Goal: Register for event/course

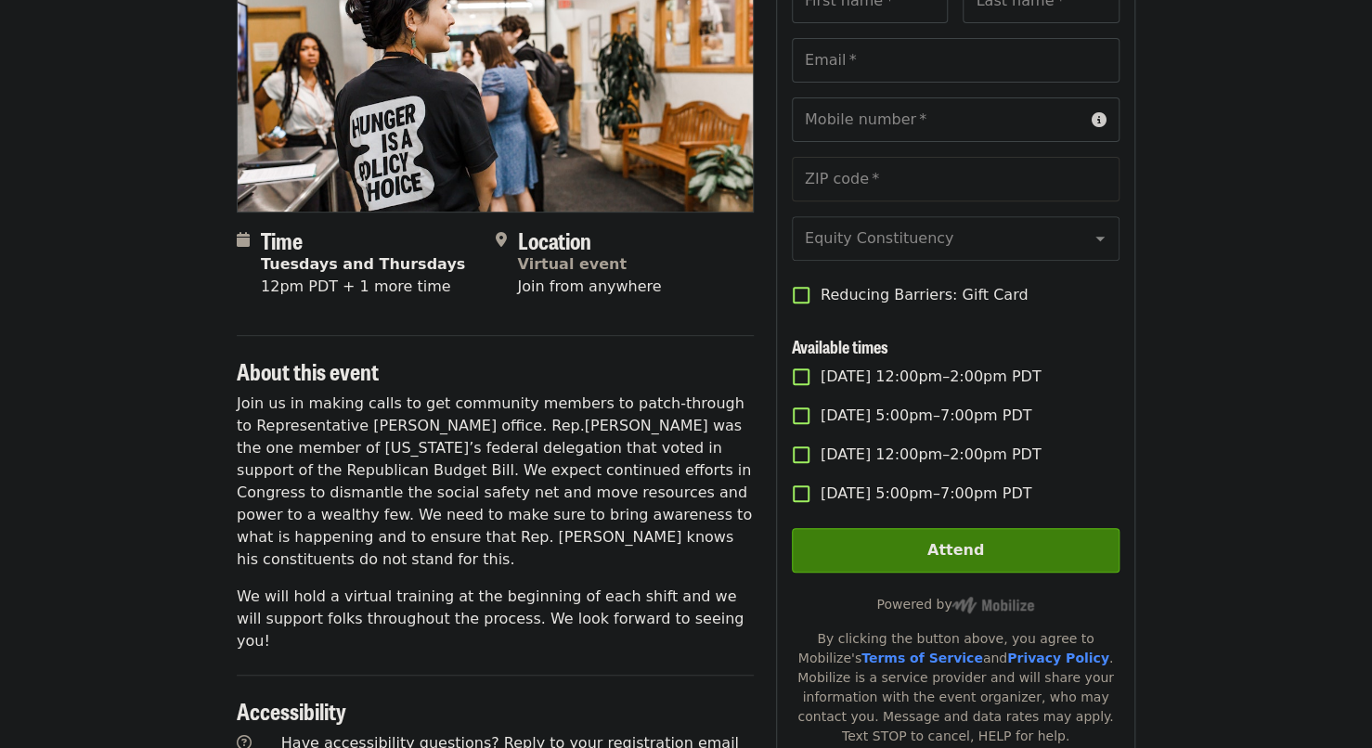
scroll to position [181, 0]
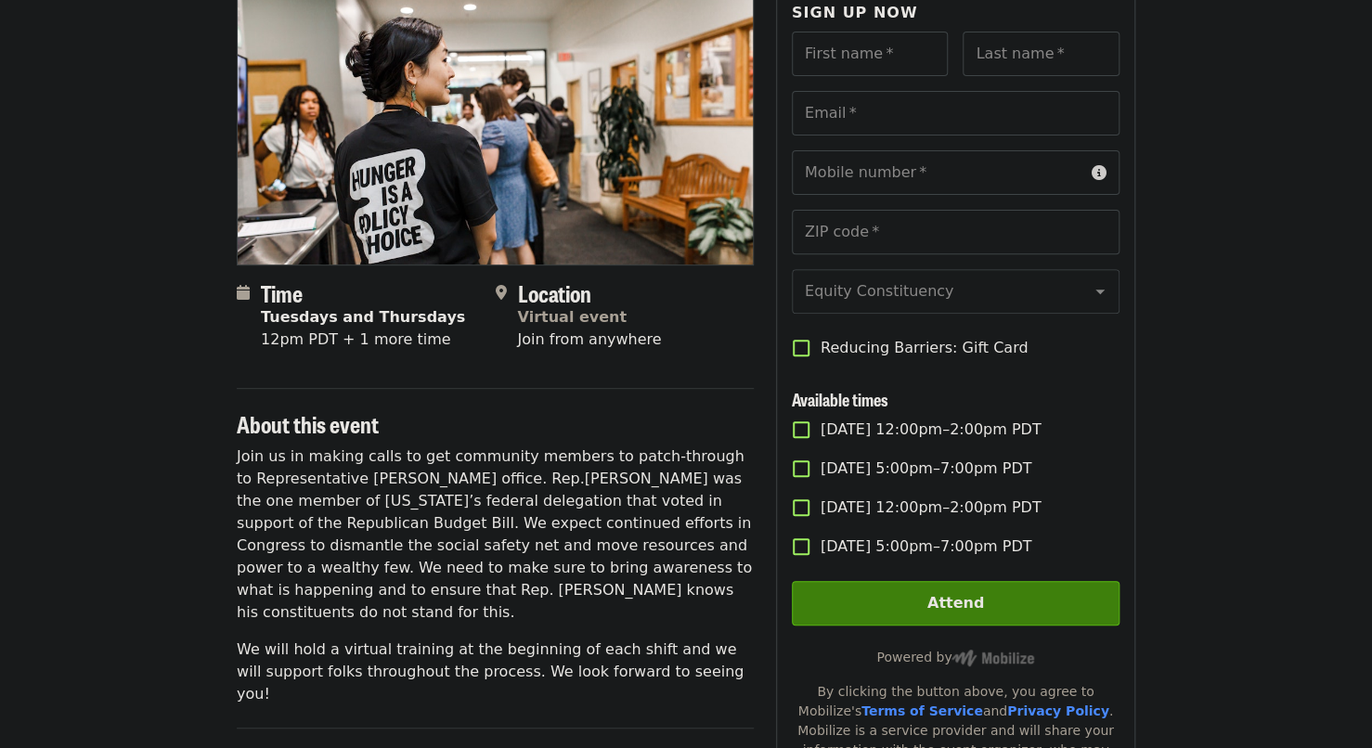
click at [1185, 532] on article "Hunger is a Policy Choice Patch-Through Virtual Phone Bank Time Tuesdays and Th…" at bounding box center [686, 550] width 1372 height 1299
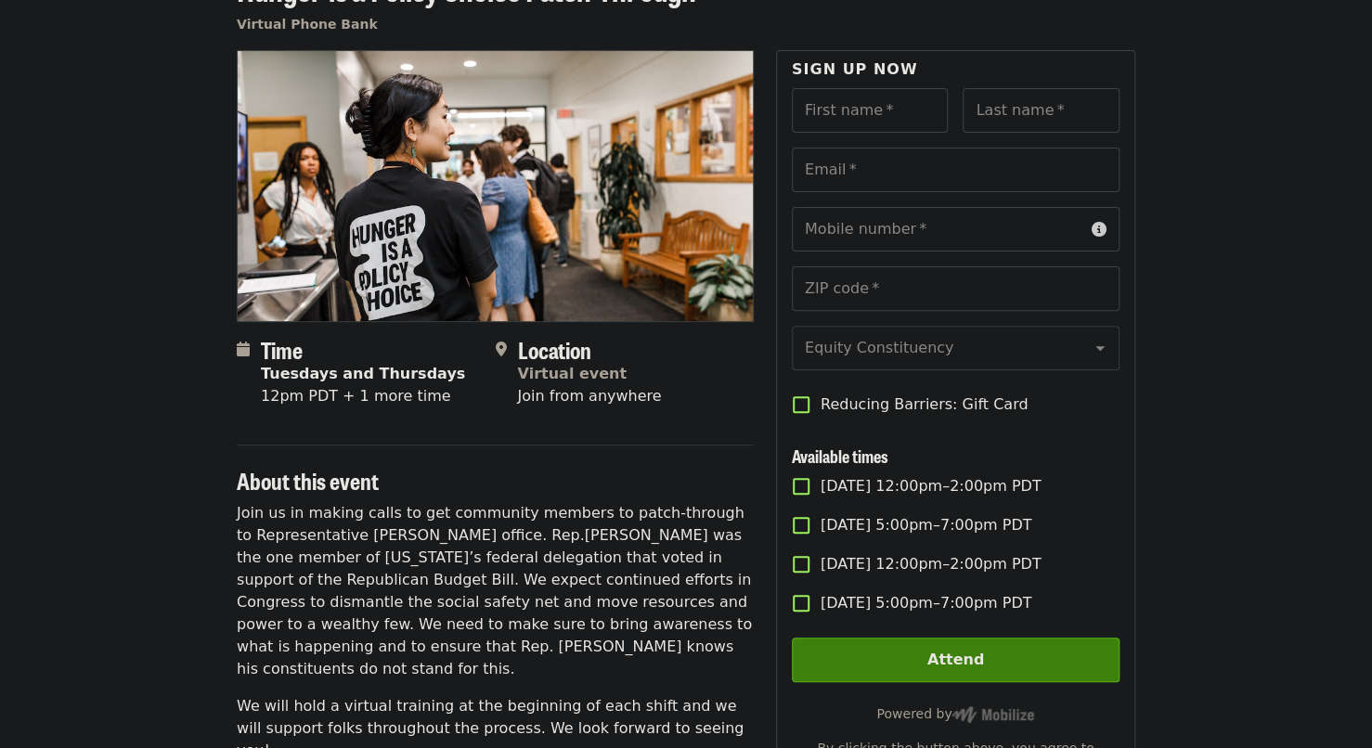
scroll to position [111, 0]
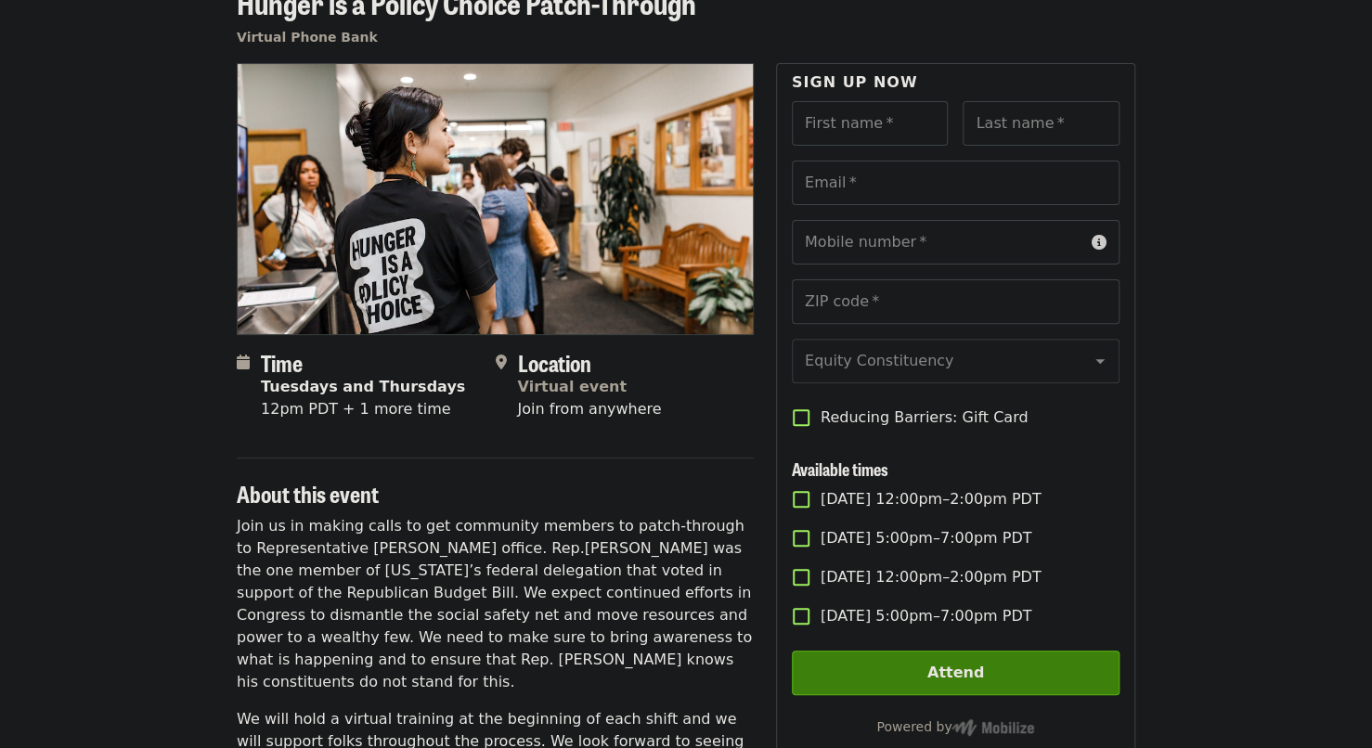
click at [932, 429] on span "Reducing Barriers: Gift Card" at bounding box center [923, 417] width 207 height 22
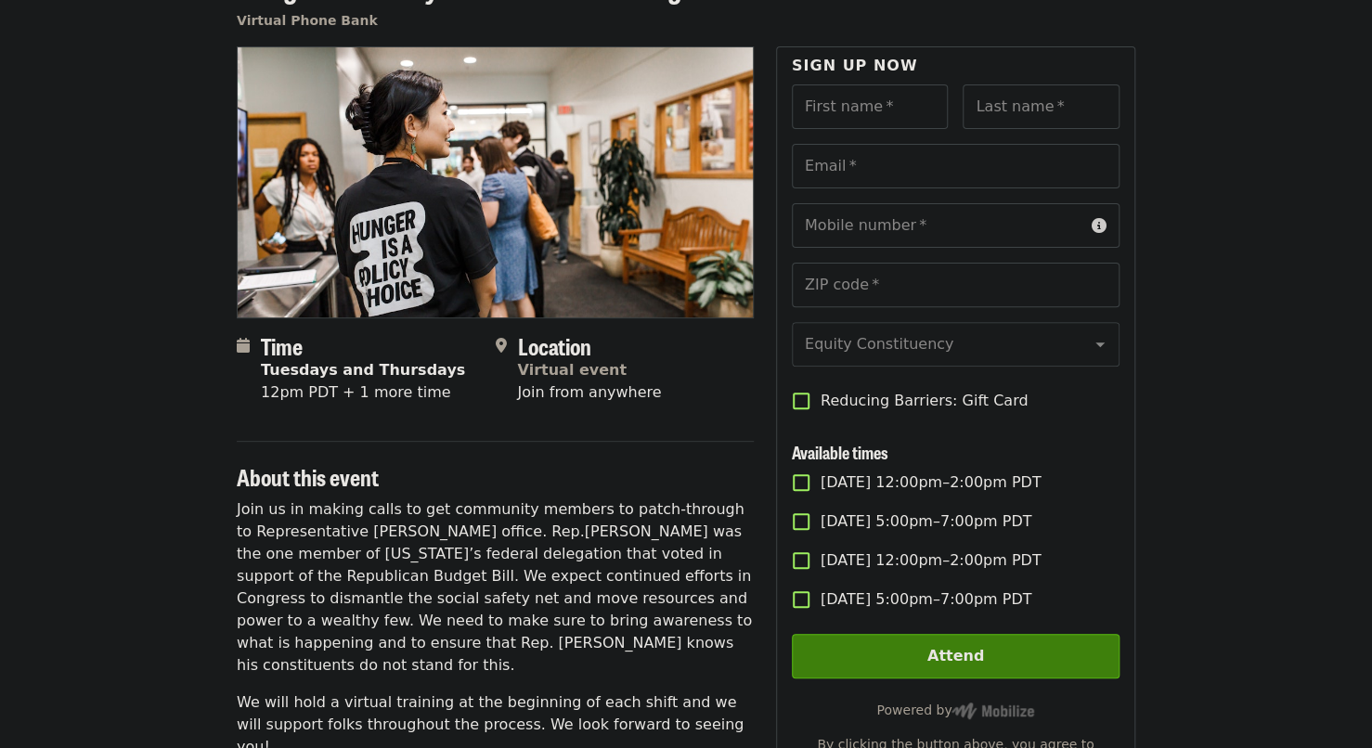
scroll to position [0, 0]
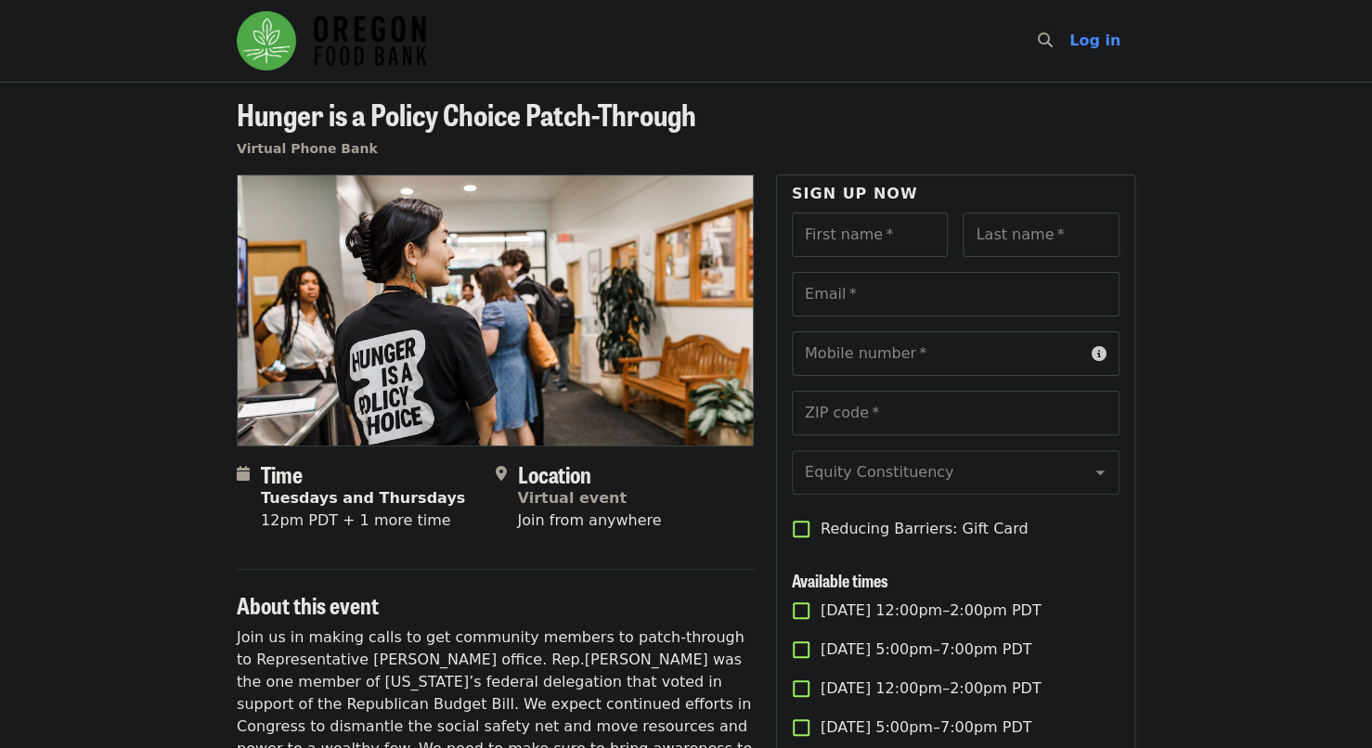
click at [1154, 407] on article "Hunger is a Policy Choice Patch-Through Virtual Phone Bank Time Tuesdays and Th…" at bounding box center [686, 731] width 1372 height 1299
click at [1283, 395] on article "Hunger is a Policy Choice Patch-Through Virtual Phone Bank Time Tuesdays and Th…" at bounding box center [686, 731] width 1372 height 1299
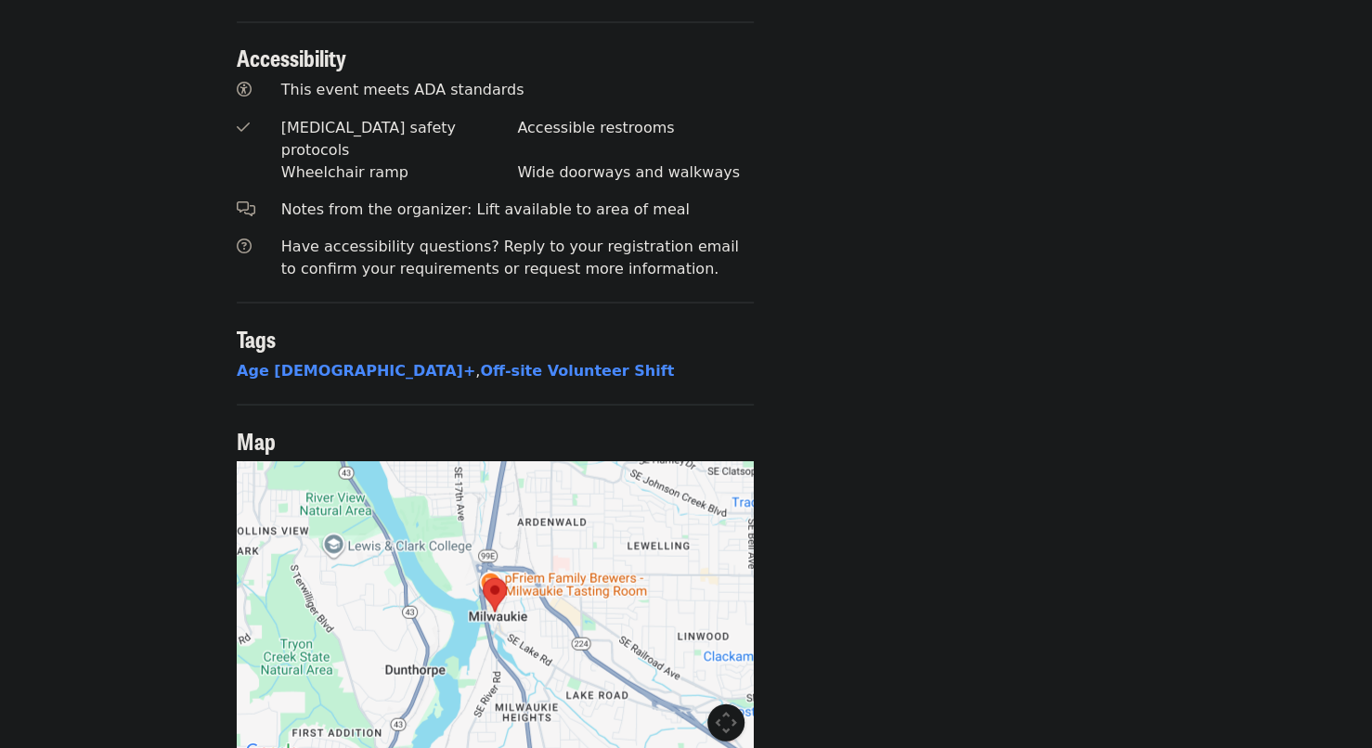
scroll to position [1605, 0]
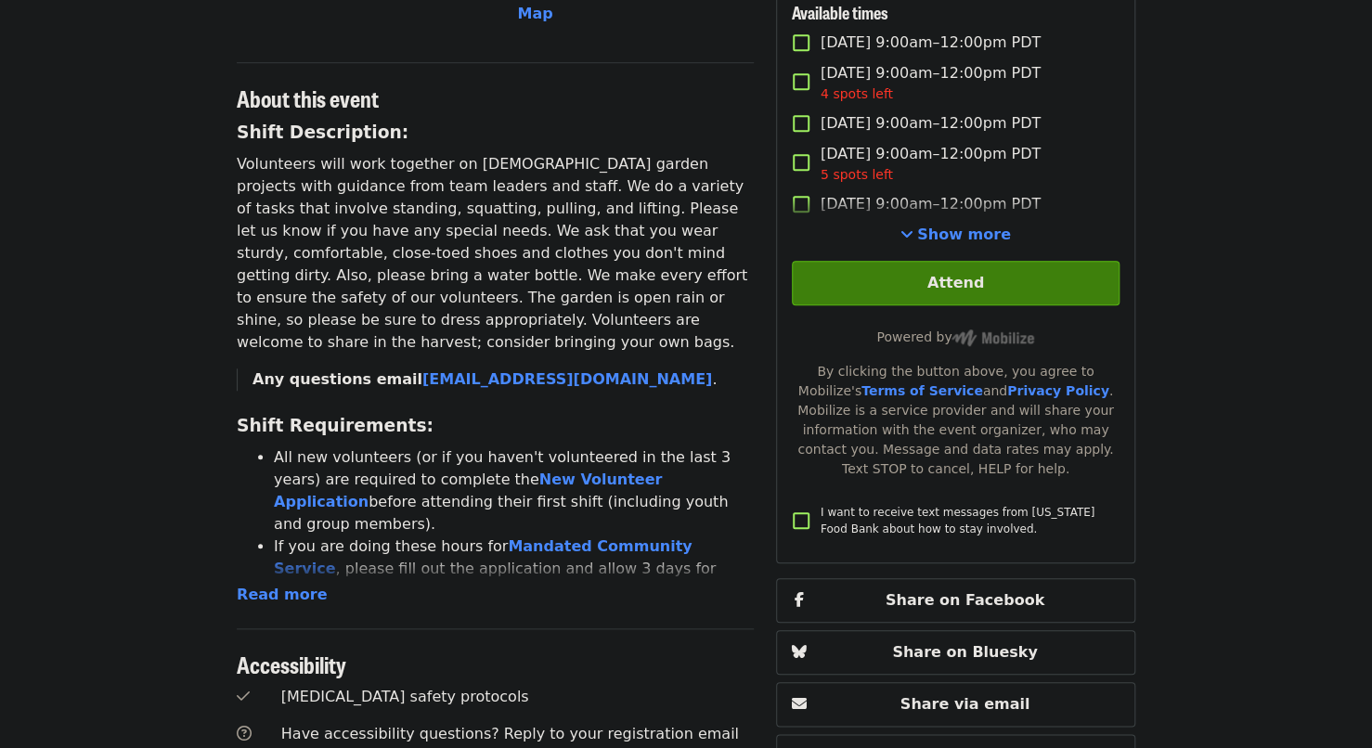
scroll to position [590, 0]
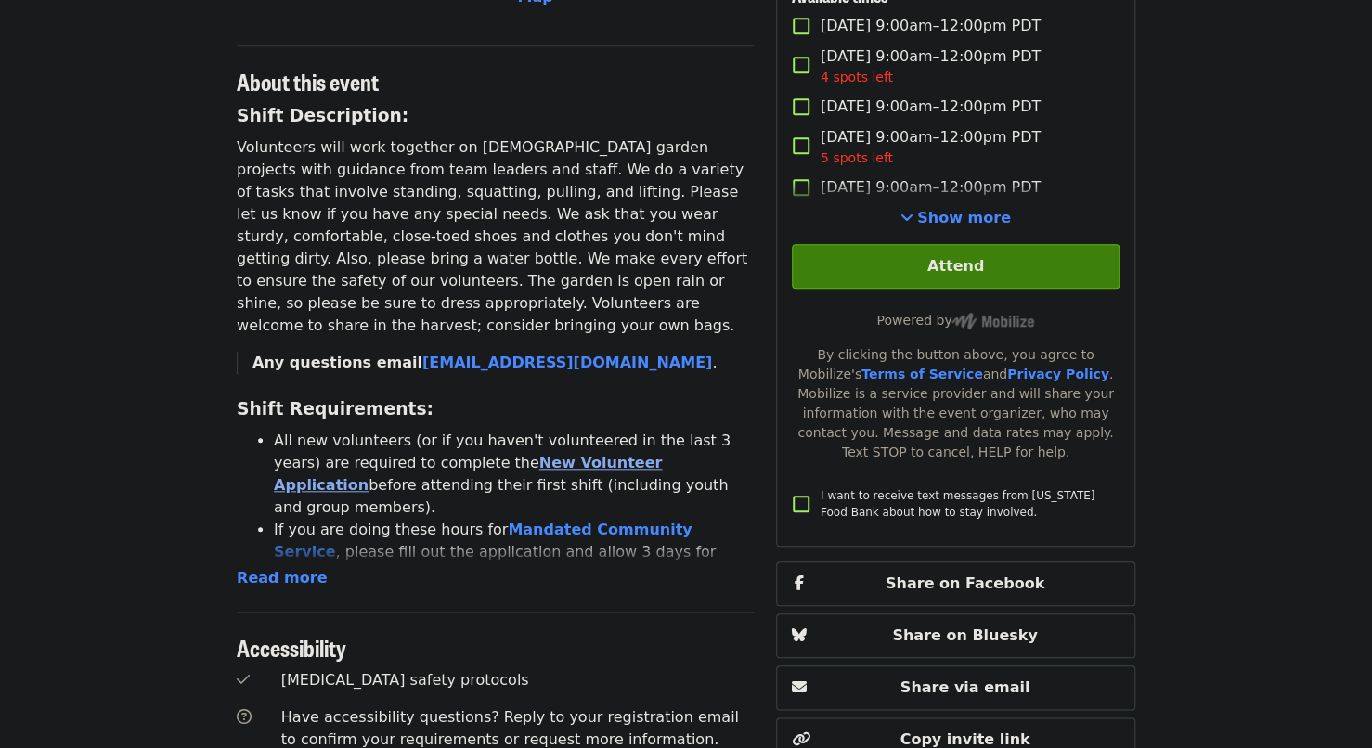
click at [484, 454] on link "New Volunteer Application" at bounding box center [468, 474] width 388 height 40
click at [266, 569] on span "Read more" at bounding box center [282, 578] width 90 height 18
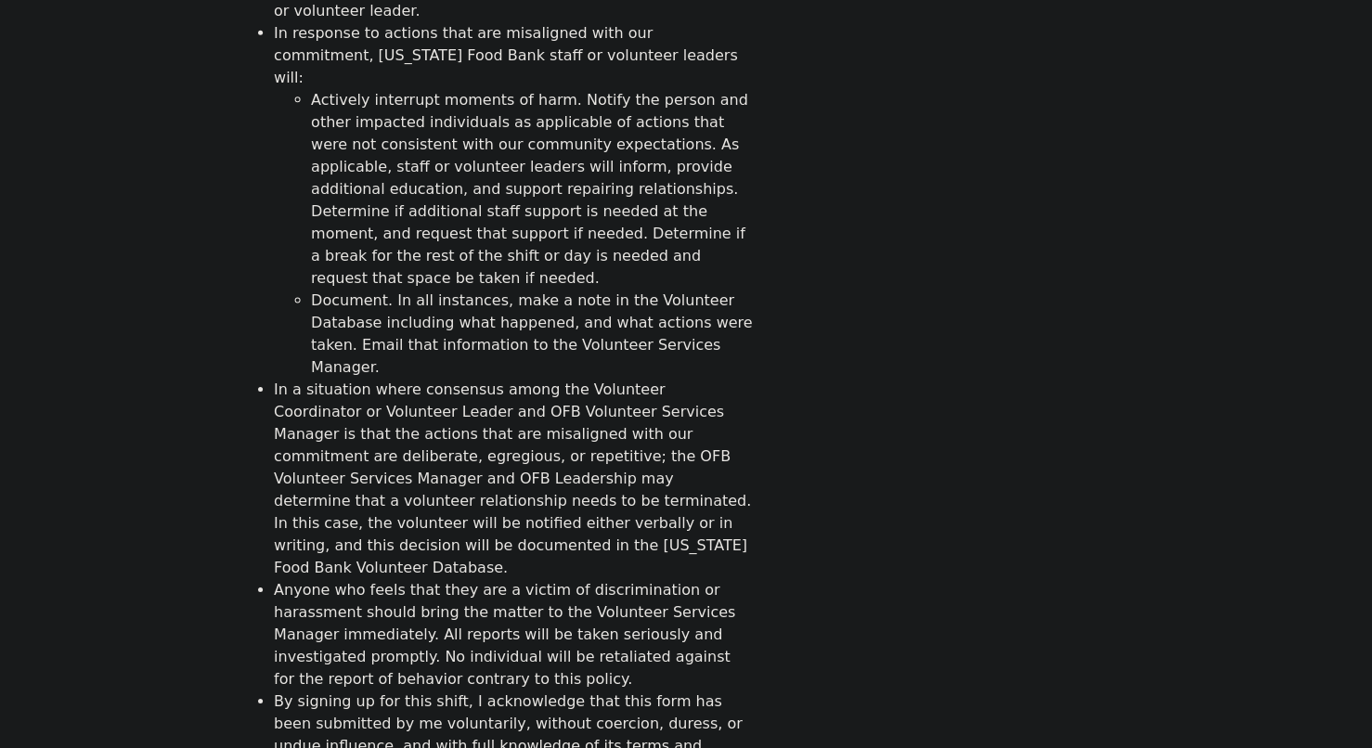
scroll to position [2721, 0]
